Goal: Task Accomplishment & Management: Complete application form

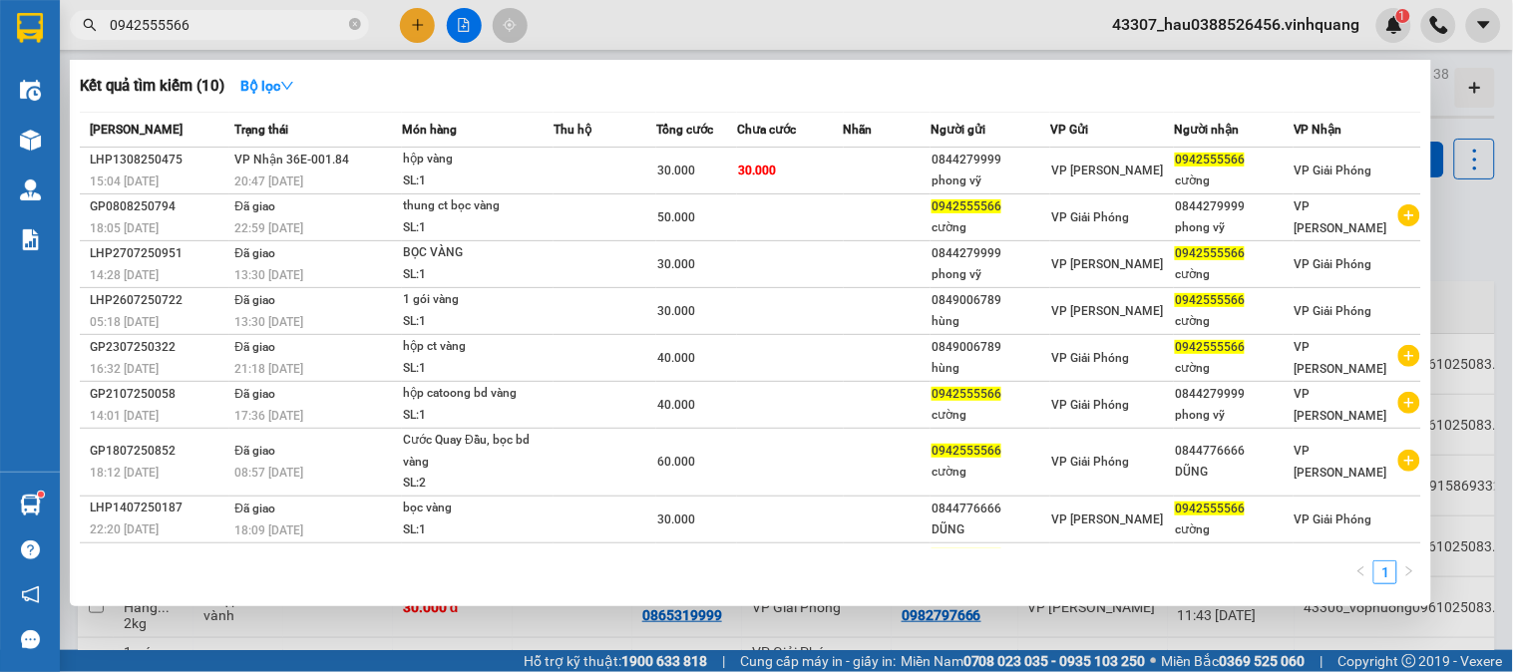
drag, startPoint x: 204, startPoint y: 27, endPoint x: 78, endPoint y: 27, distance: 126.7
click at [78, 27] on span "0942555566" at bounding box center [219, 25] width 299 height 30
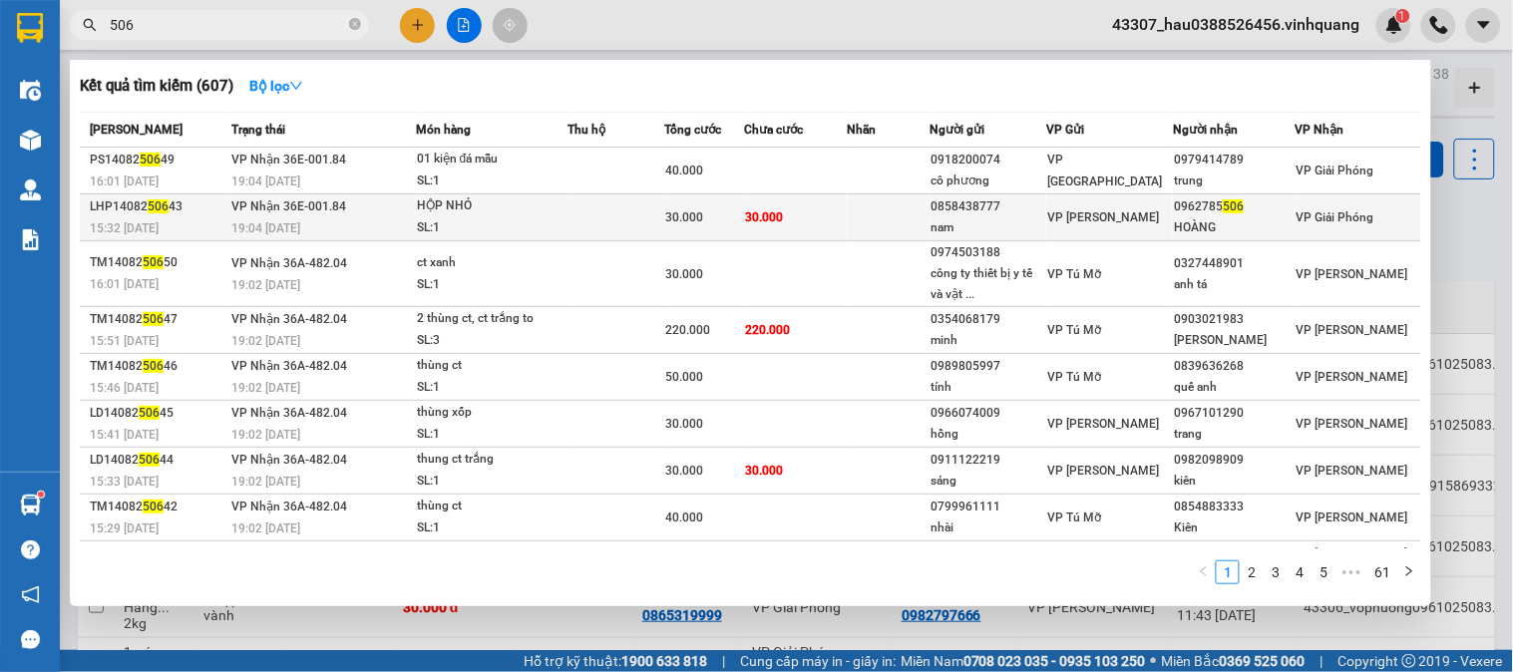
type input "506"
click at [522, 212] on div "HỘP NHỎ" at bounding box center [492, 206] width 150 height 22
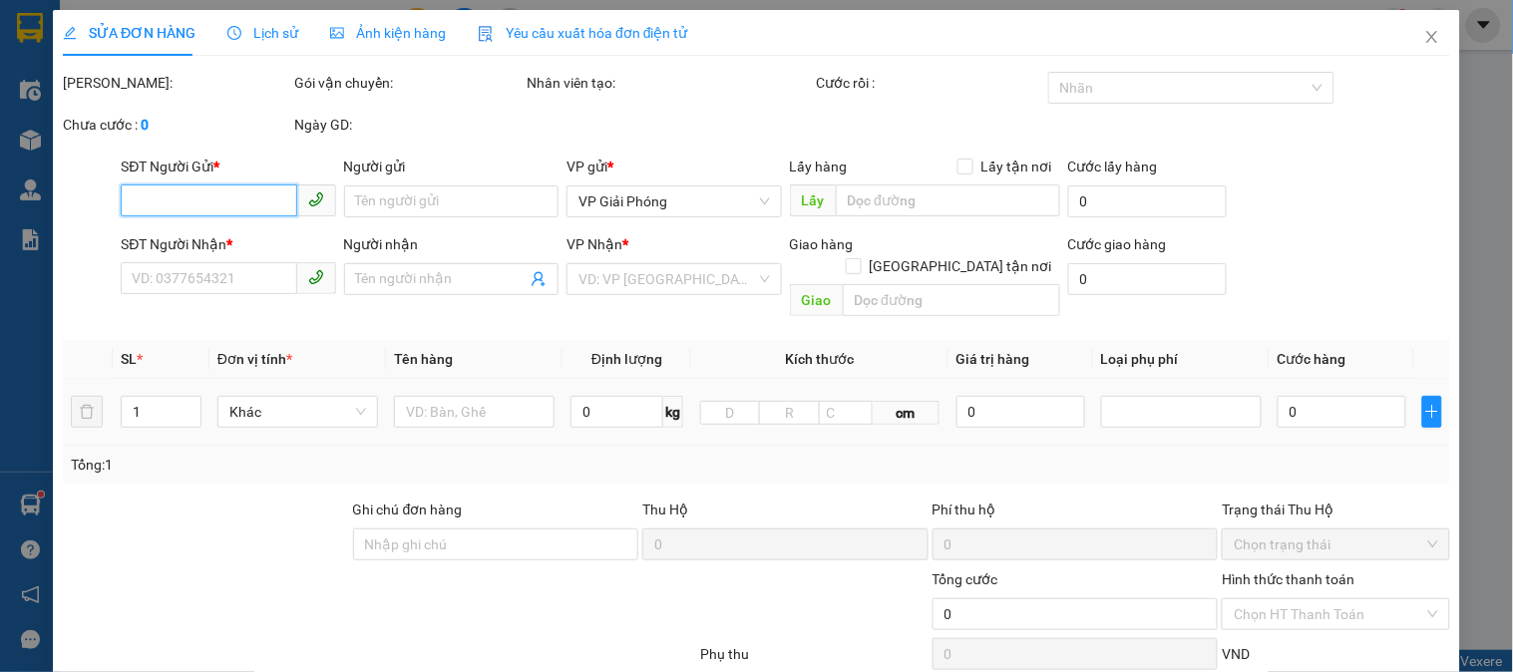
type input "0858438777"
type input "nam"
type input "0962785506"
type input "HOÀNG"
type input "30.000"
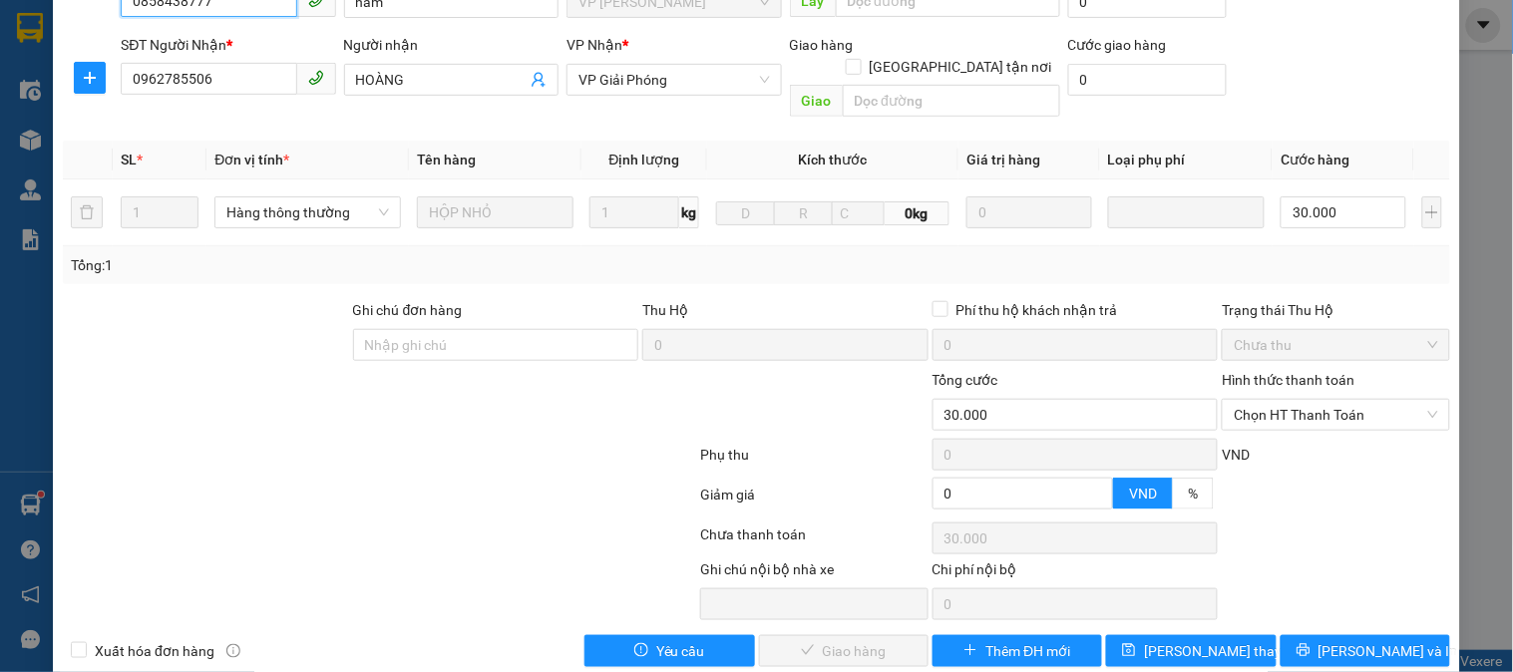
scroll to position [233, 0]
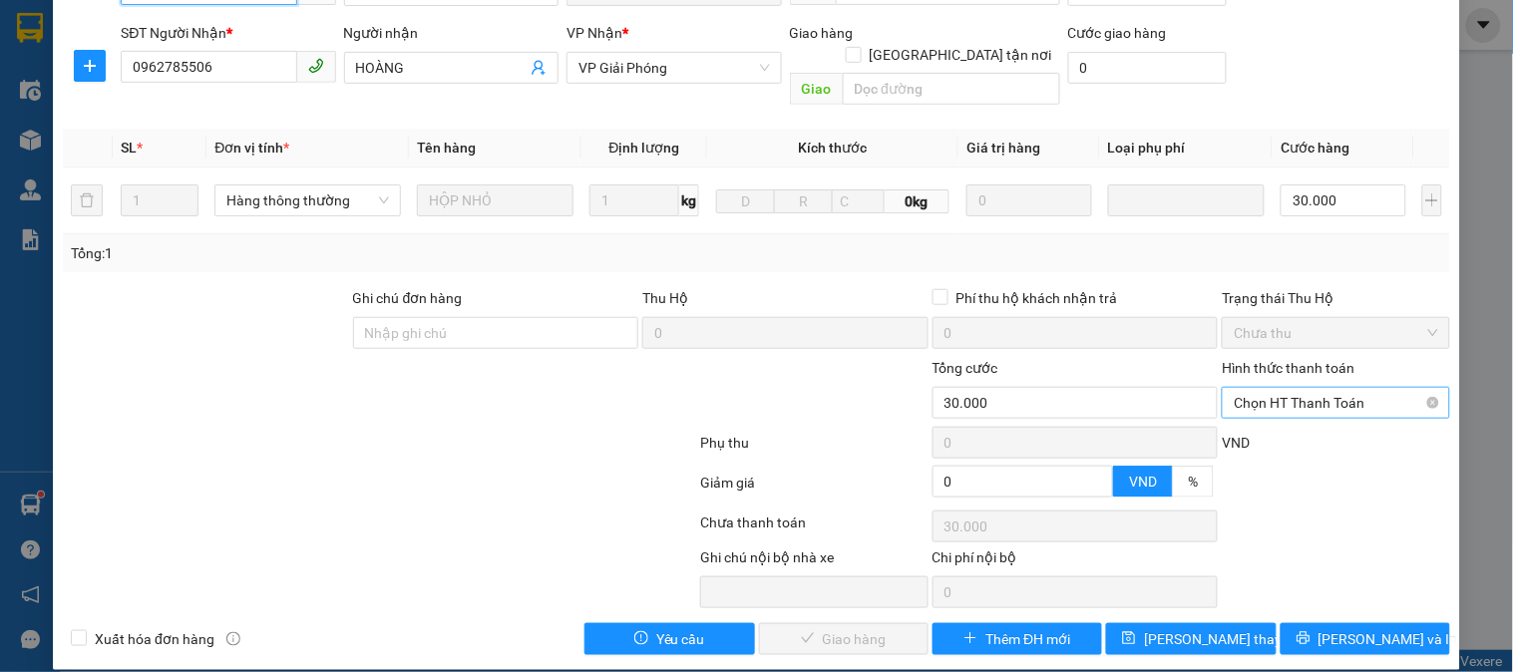
drag, startPoint x: 1265, startPoint y: 379, endPoint x: 1274, endPoint y: 395, distance: 18.3
click at [1268, 388] on span "Chọn HT Thanh Toán" at bounding box center [1335, 403] width 203 height 30
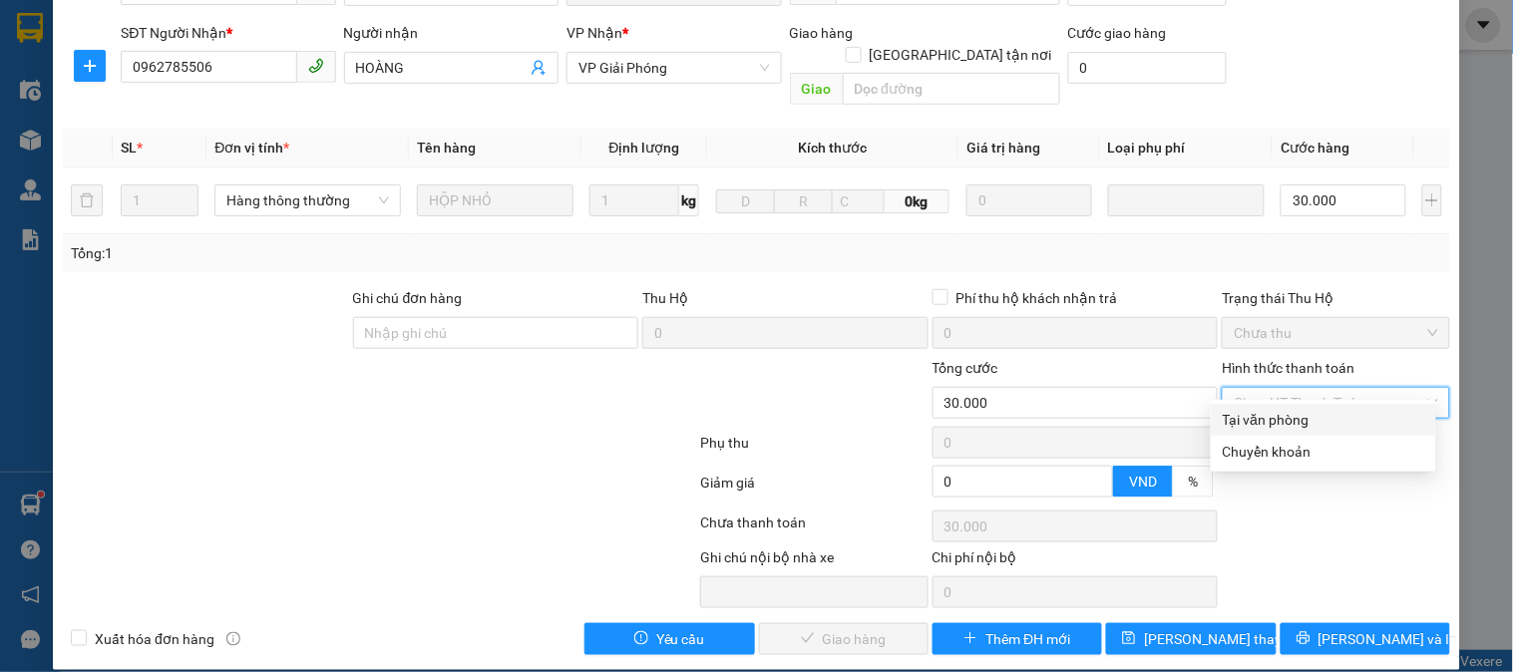
click at [1280, 426] on div "Tại văn phòng" at bounding box center [1323, 420] width 201 height 22
type input "0"
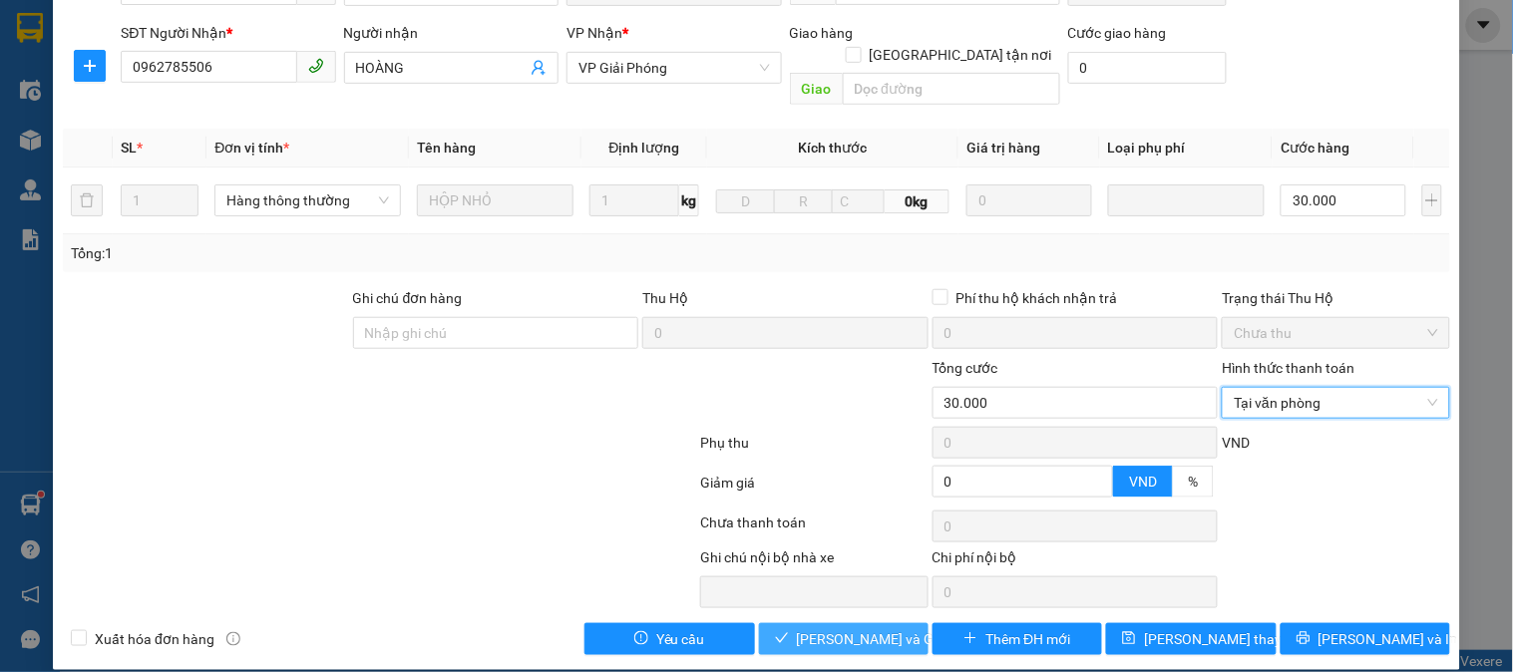
click at [825, 628] on span "[PERSON_NAME] và Giao hàng" at bounding box center [892, 639] width 191 height 22
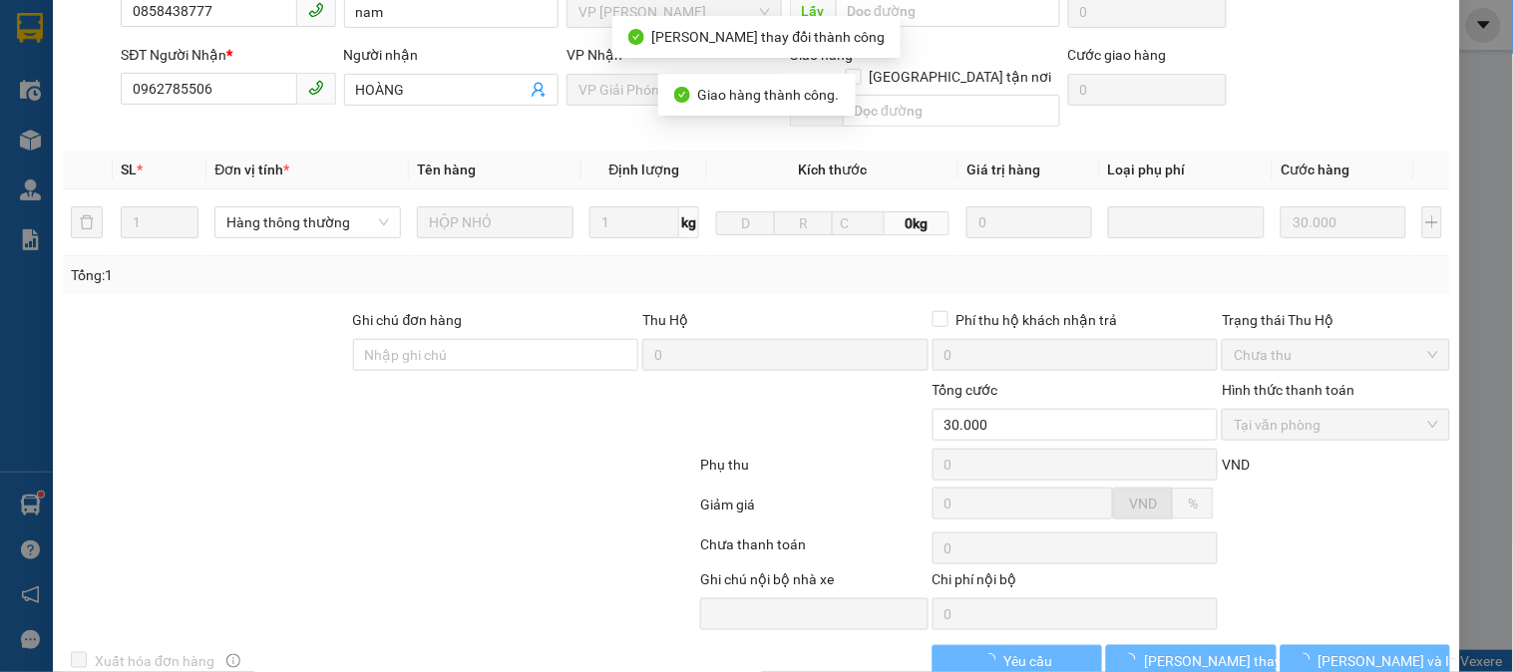
scroll to position [255, 0]
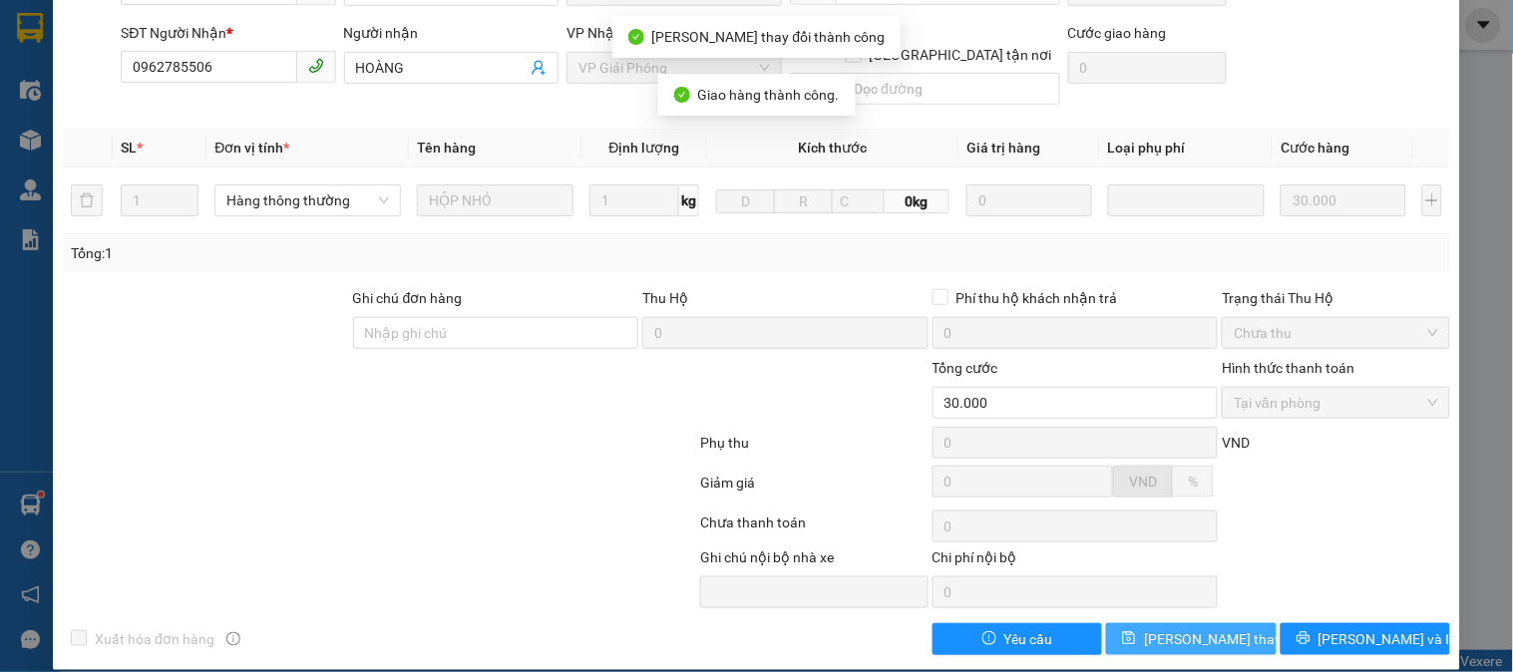
click at [1200, 628] on span "[PERSON_NAME] thay đổi" at bounding box center [1224, 639] width 160 height 22
